Goal: Information Seeking & Learning: Learn about a topic

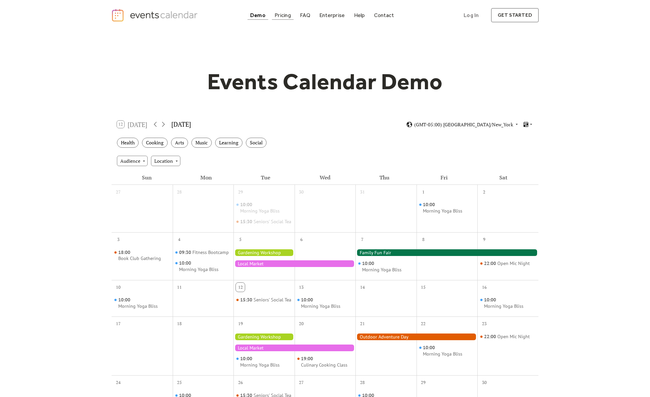
click at [279, 14] on div "Pricing" at bounding box center [283, 15] width 16 height 4
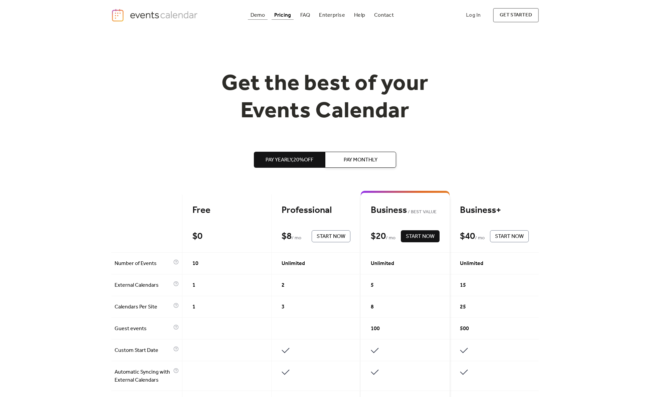
click at [258, 15] on div "Demo" at bounding box center [258, 15] width 15 height 4
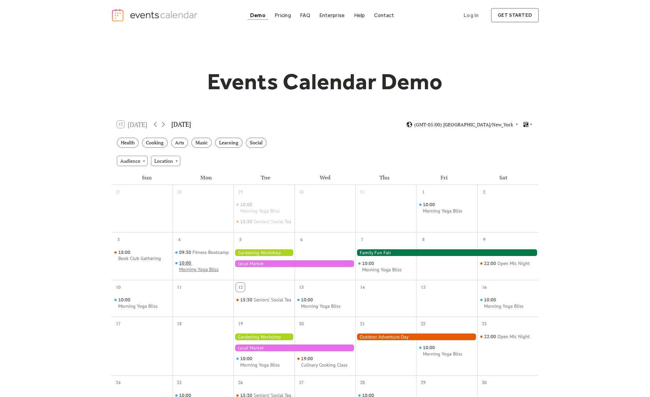
click at [206, 273] on div "Morning Yoga Bliss" at bounding box center [198, 269] width 39 height 6
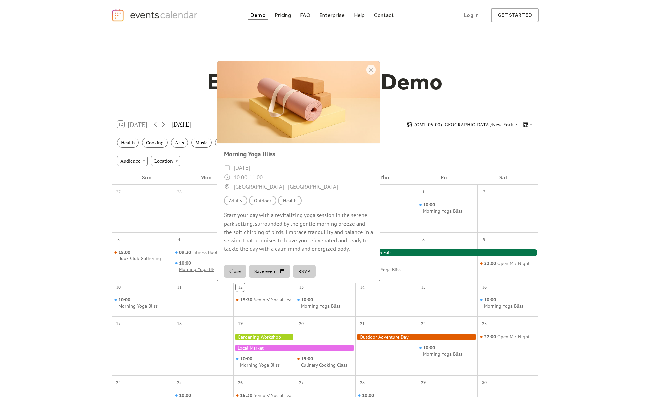
click at [207, 273] on div "Morning Yoga Bliss" at bounding box center [198, 269] width 39 height 6
drag, startPoint x: 478, startPoint y: 82, endPoint x: 478, endPoint y: 85, distance: 3.7
click at [478, 82] on div "Events Calendar Demo" at bounding box center [325, 81] width 428 height 27
